Goal: Task Accomplishment & Management: Use online tool/utility

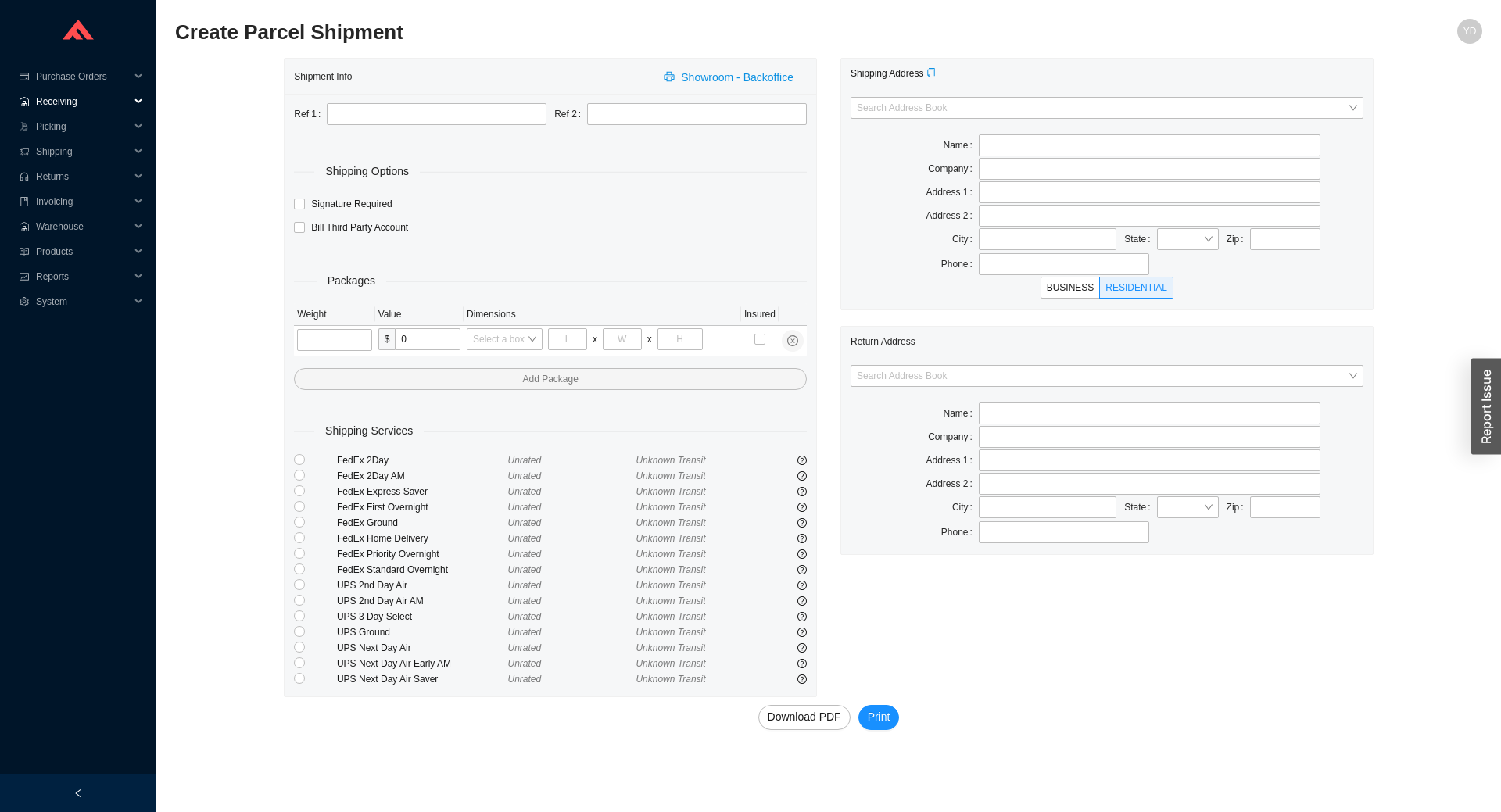
click at [72, 104] on span "Receiving" at bounding box center [83, 102] width 94 height 25
click at [78, 126] on link "Receiving" at bounding box center [58, 127] width 41 height 11
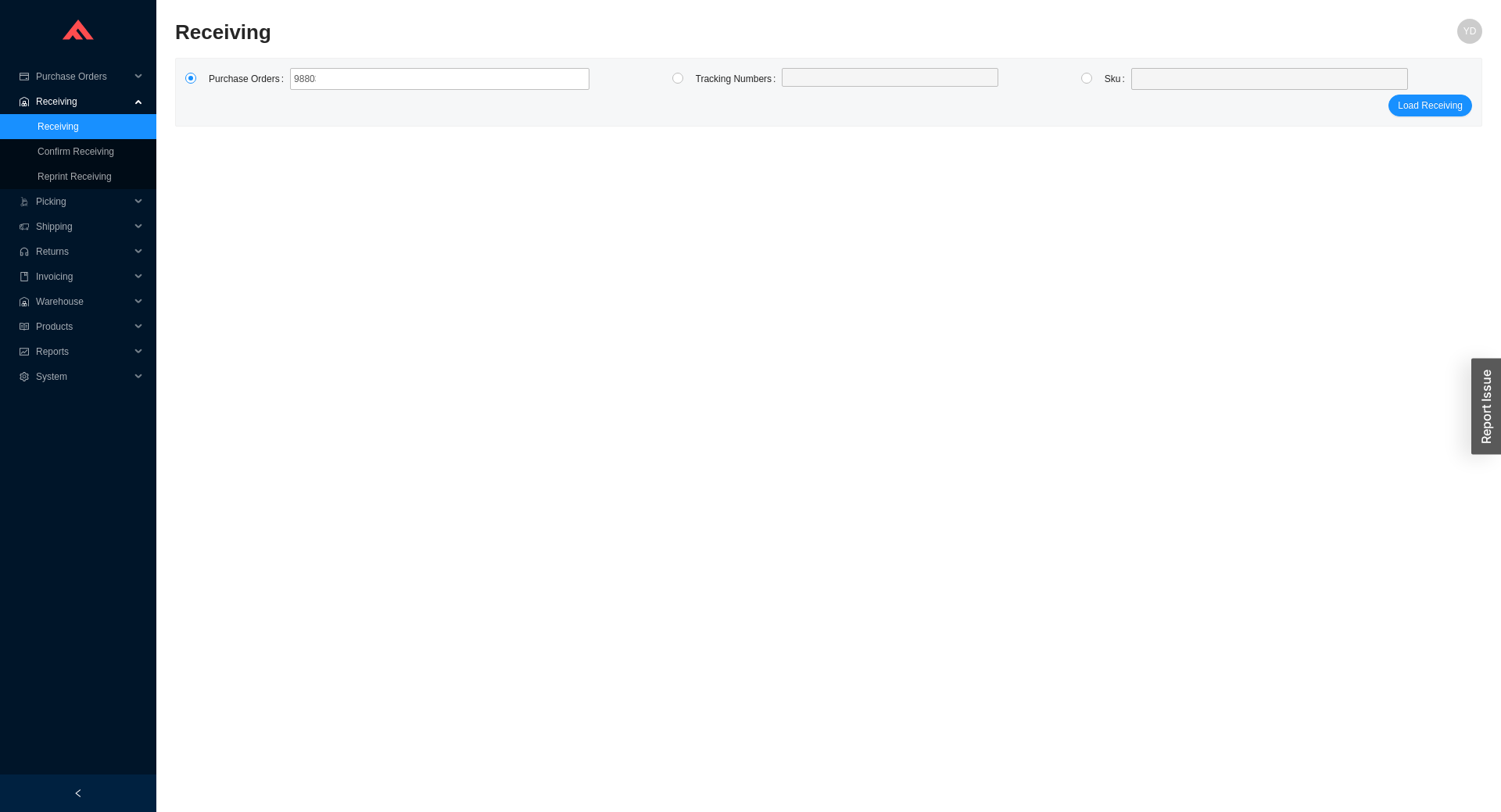
type input "988037"
click button "Load Receiving" at bounding box center [1429, 105] width 83 height 22
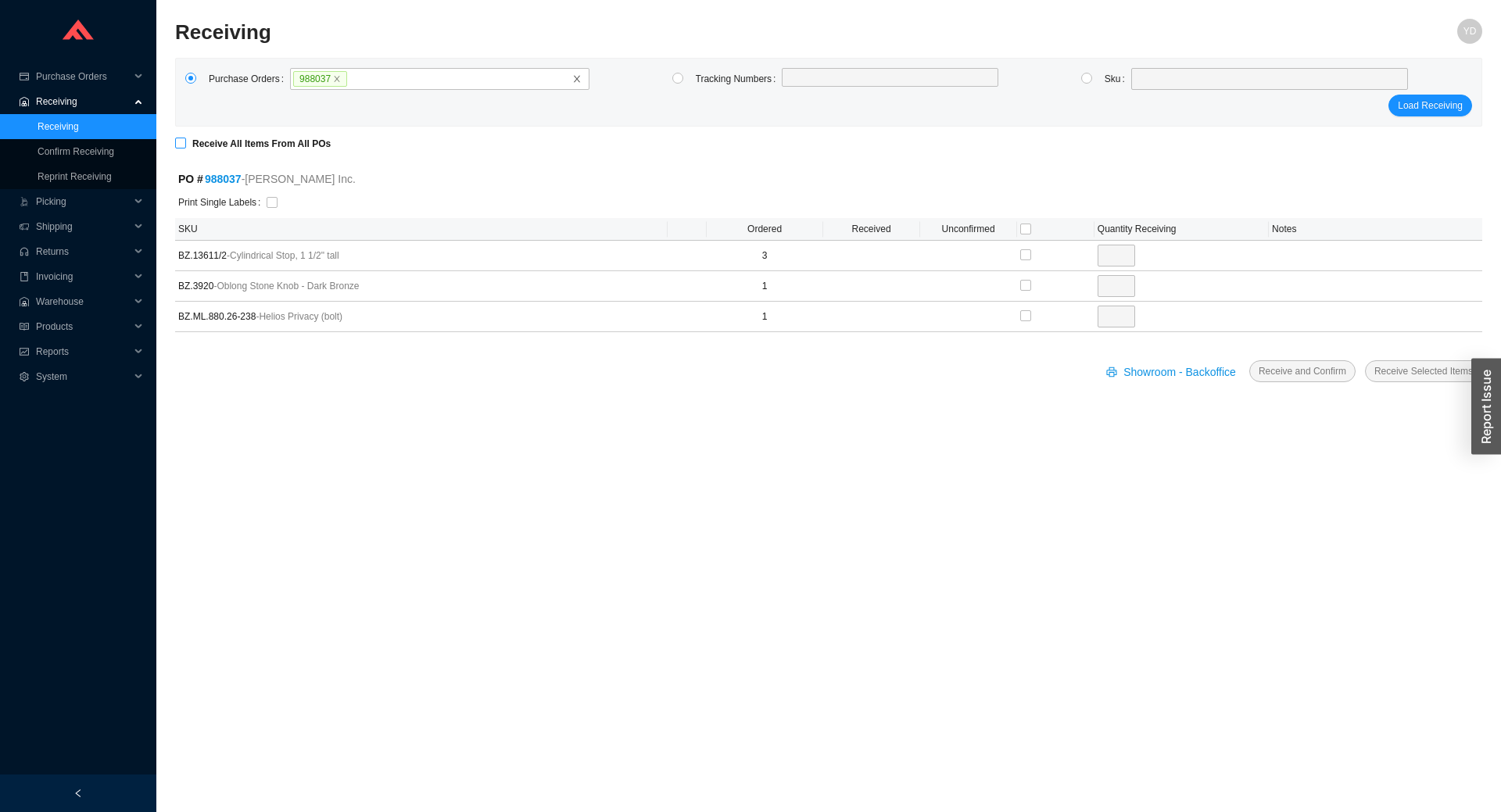
click at [209, 140] on strong "Receive All Items From All POs" at bounding box center [261, 143] width 138 height 11
click at [186, 140] on input "Receive All Items From All POs" at bounding box center [181, 142] width 11 height 11
checkbox input "true"
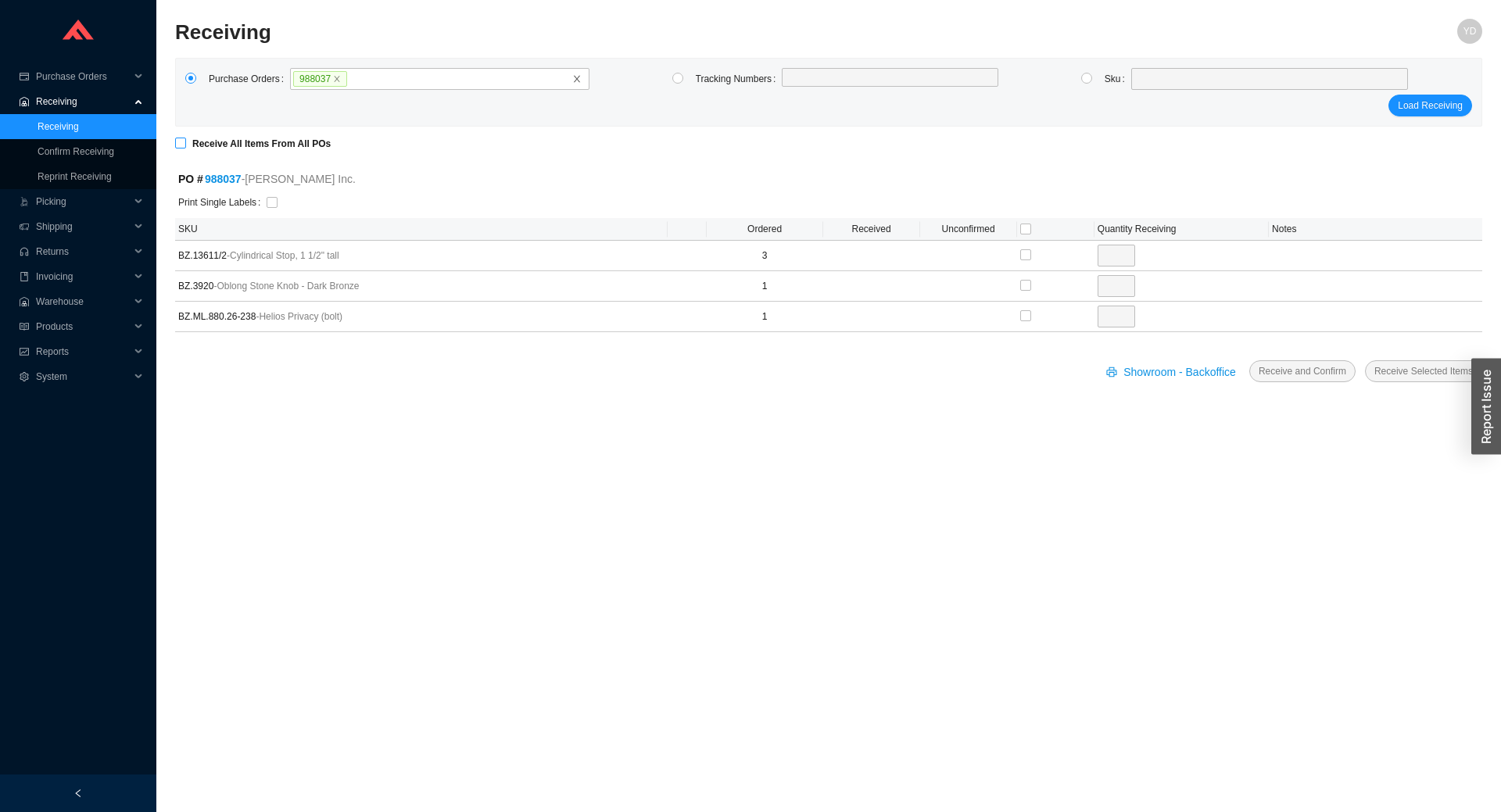
type input "3"
checkbox input "true"
type input "1"
checkbox input "true"
type input "1"
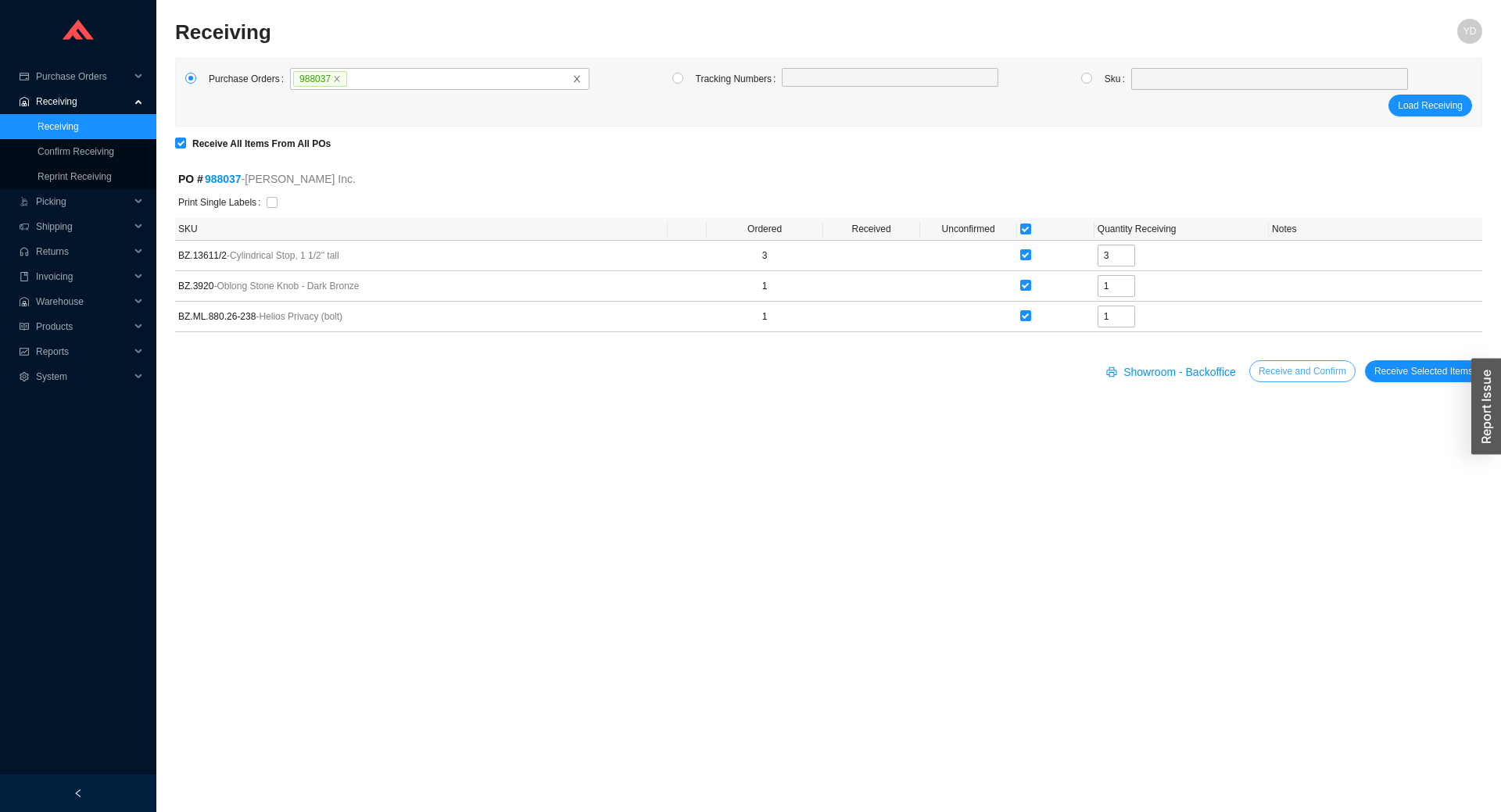
click at [1300, 378] on span "Receive and Confirm" at bounding box center [1302, 372] width 87 height 16
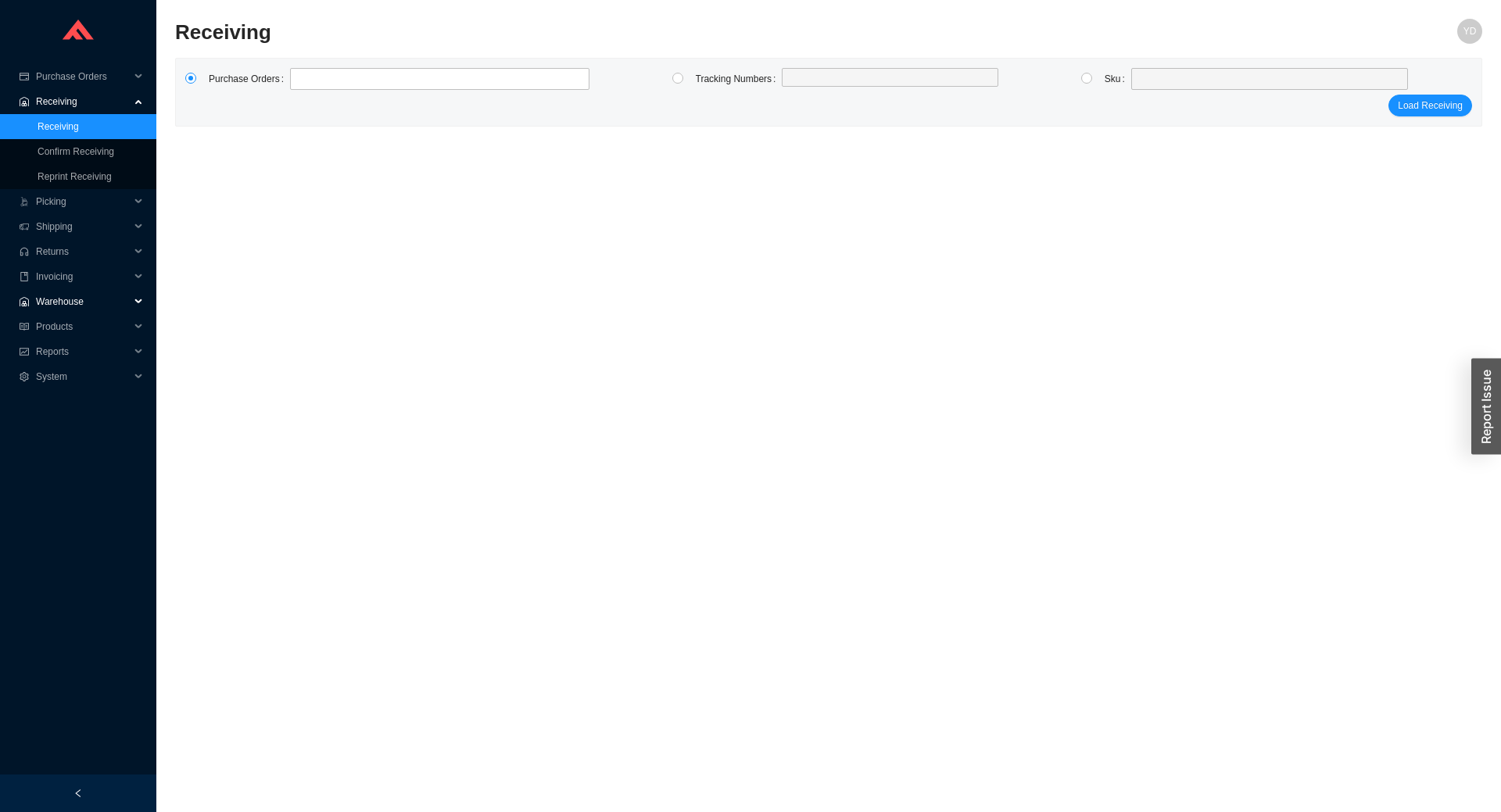
click at [75, 294] on span "Warehouse" at bounding box center [83, 302] width 94 height 25
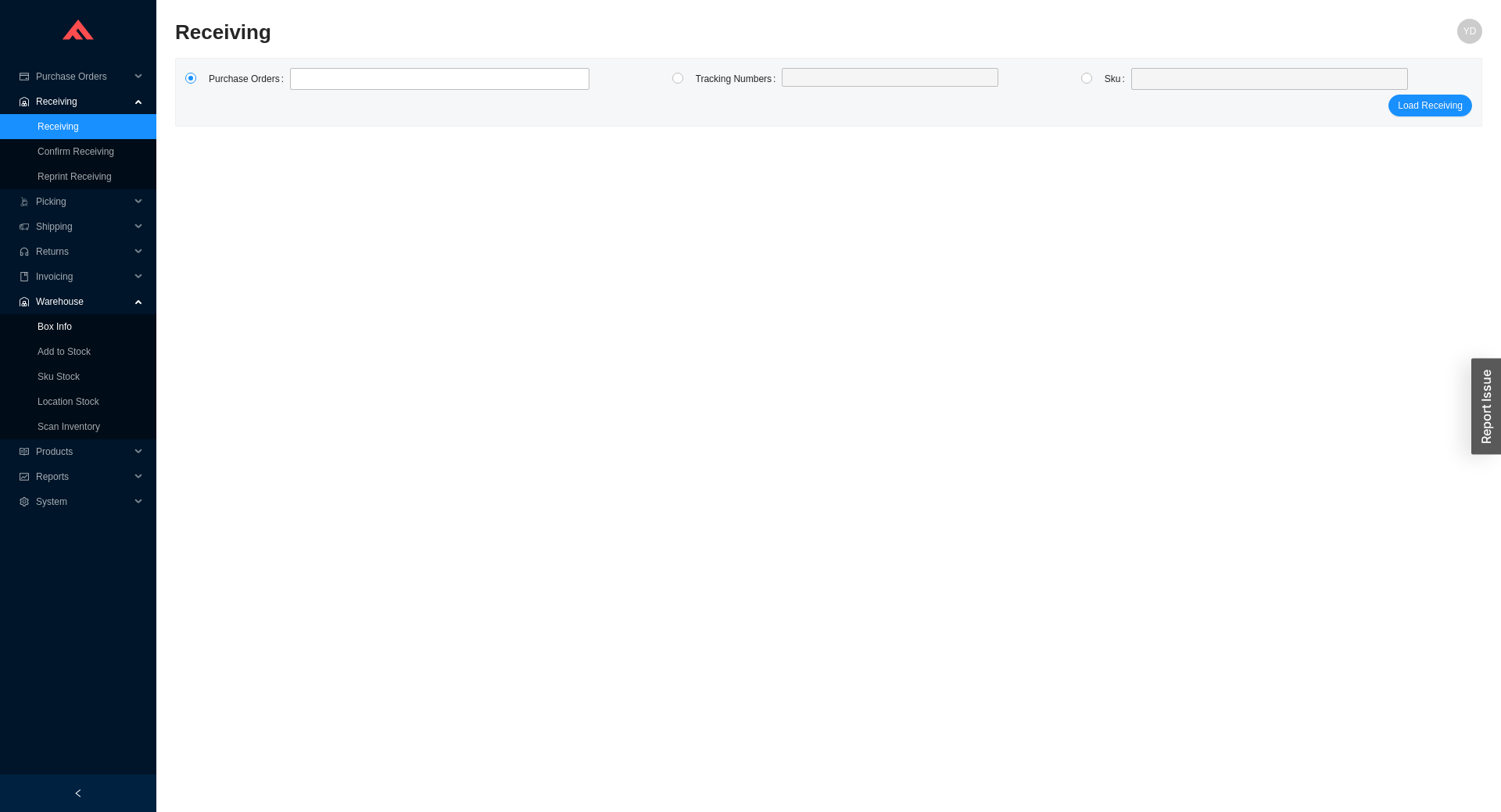
click at [71, 332] on link "Box Info" at bounding box center [54, 327] width 34 height 11
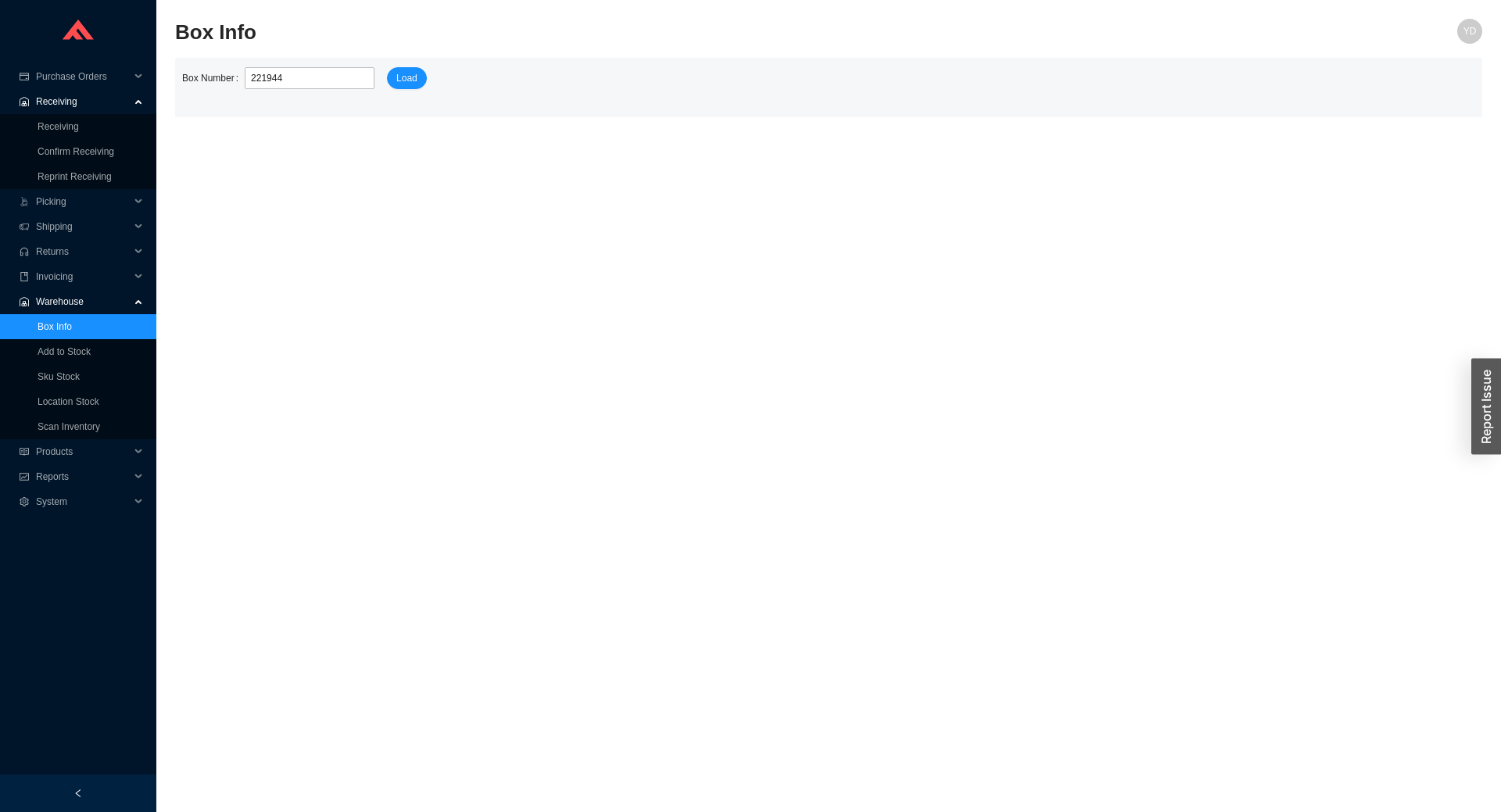
type input "2219441"
click button "Load" at bounding box center [406, 78] width 40 height 22
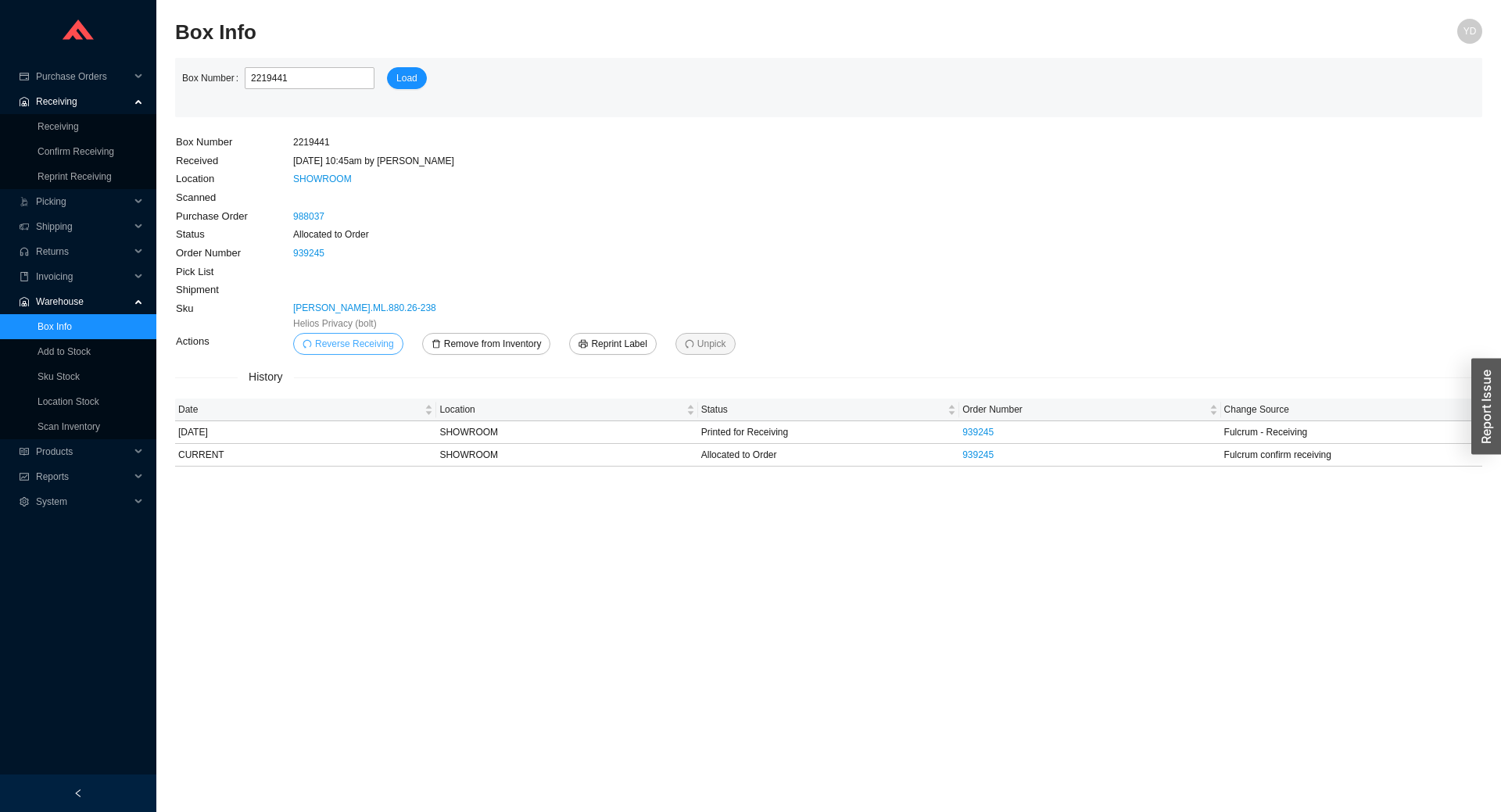
click at [373, 348] on span "Reverse Receiving" at bounding box center [354, 344] width 78 height 16
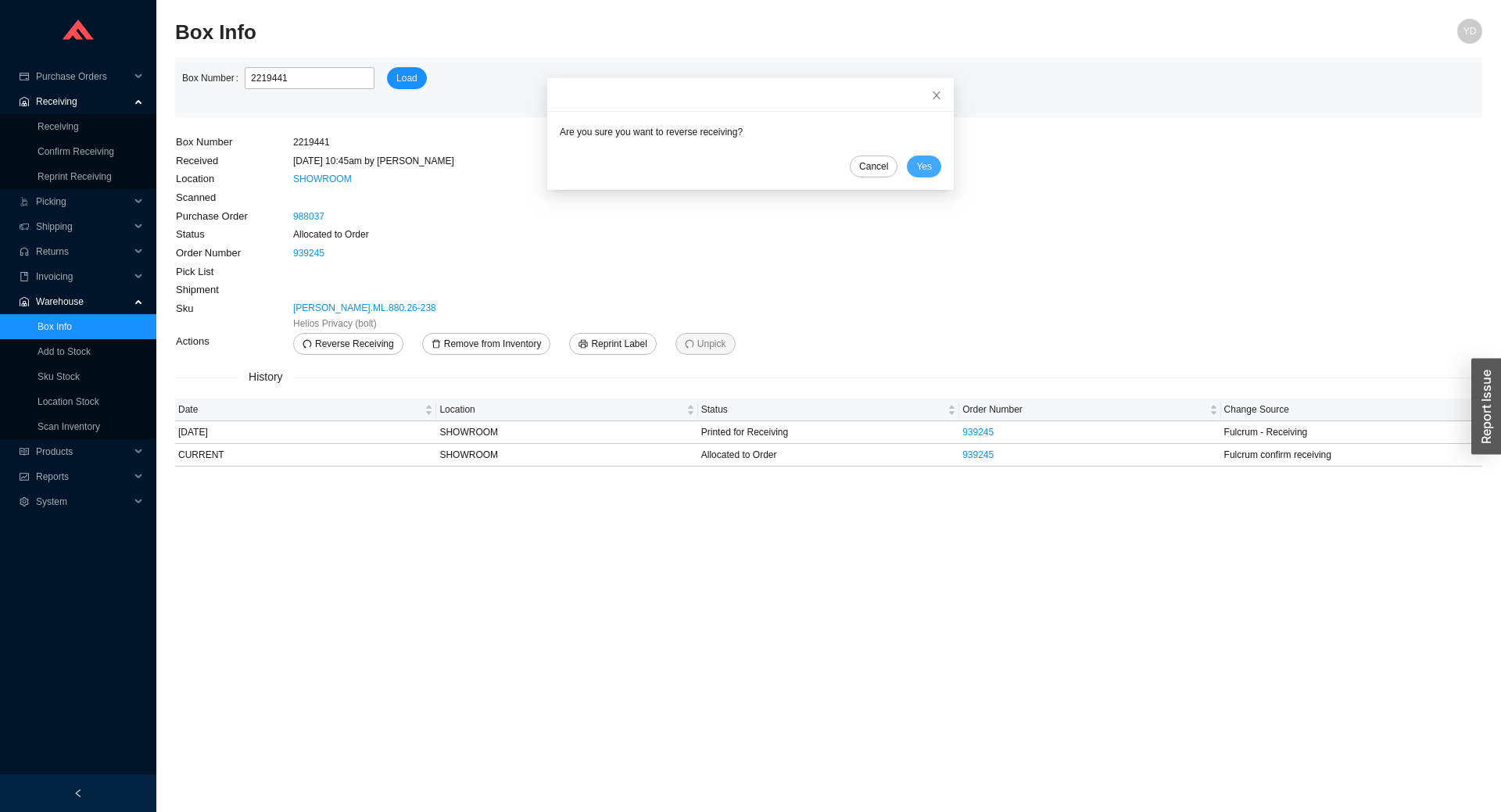
click at [916, 164] on span "Yes" at bounding box center [924, 167] width 16 height 16
